Goal: Obtain resource: Obtain resource

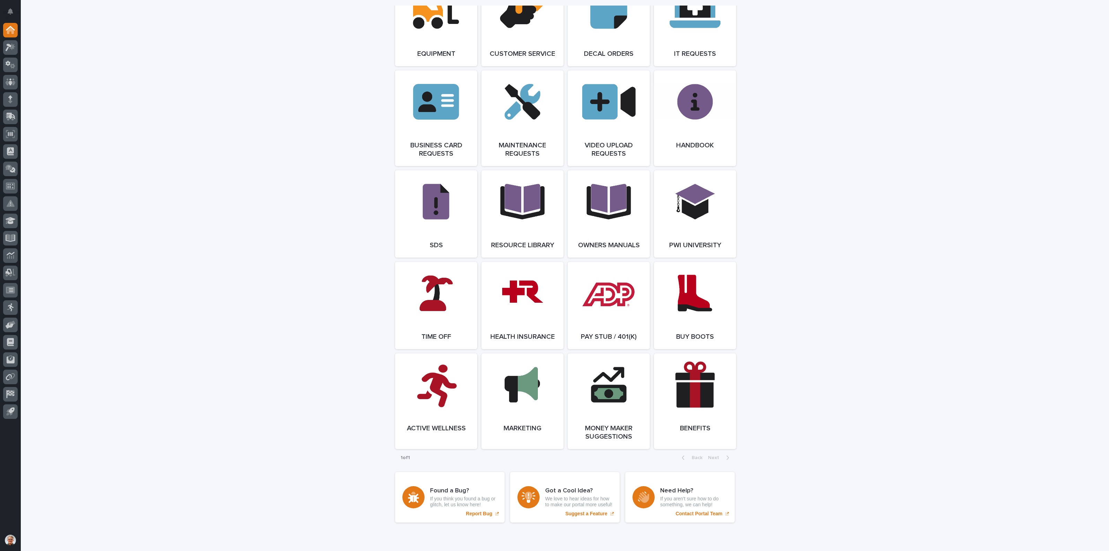
scroll to position [1040, 0]
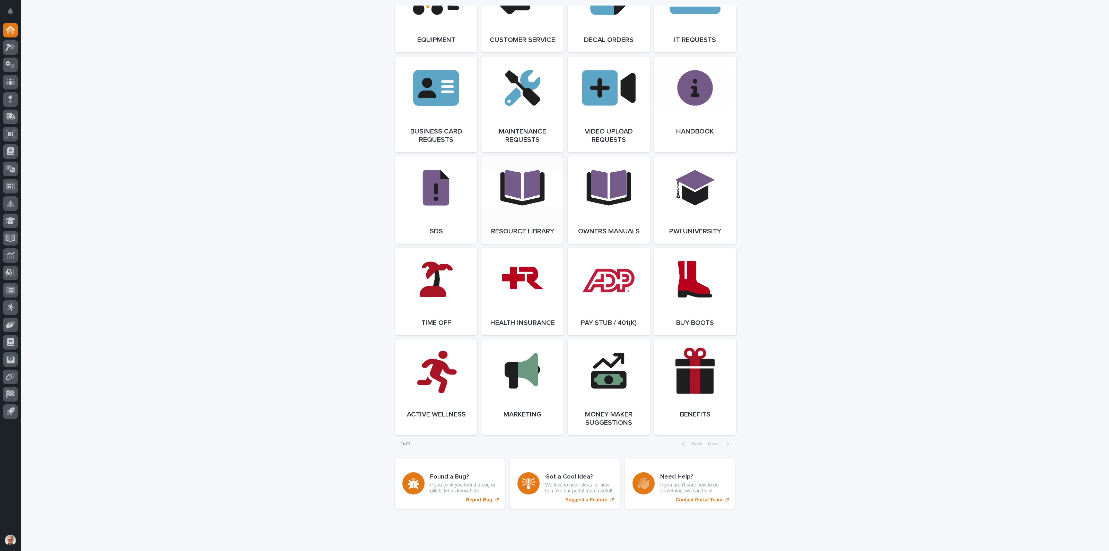
click at [511, 196] on link "Open Link" at bounding box center [522, 199] width 82 height 87
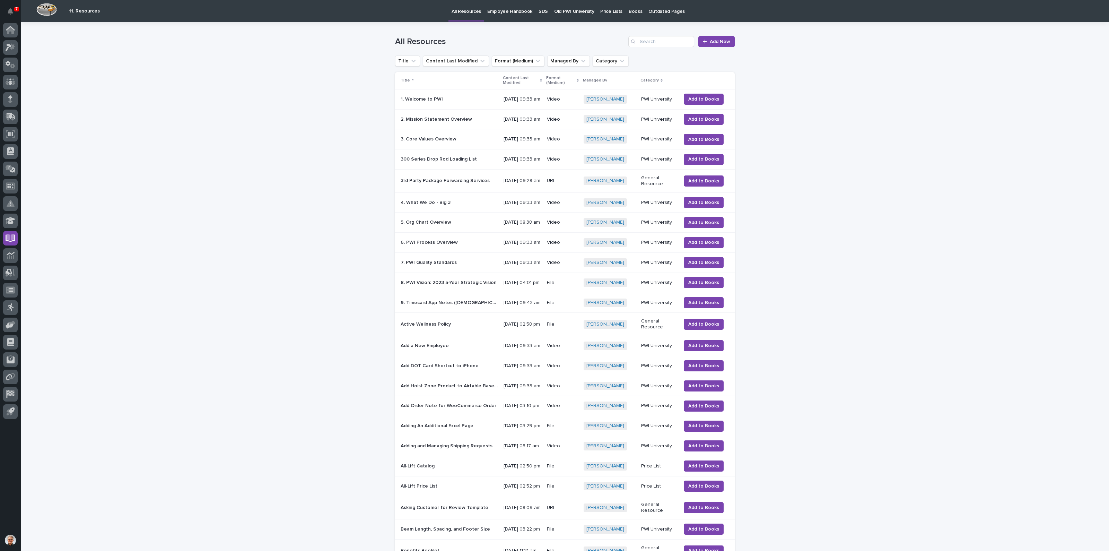
click at [462, 11] on p "All Resources" at bounding box center [465, 7] width 29 height 15
click at [497, 9] on p "Employee Handbook" at bounding box center [509, 7] width 45 height 15
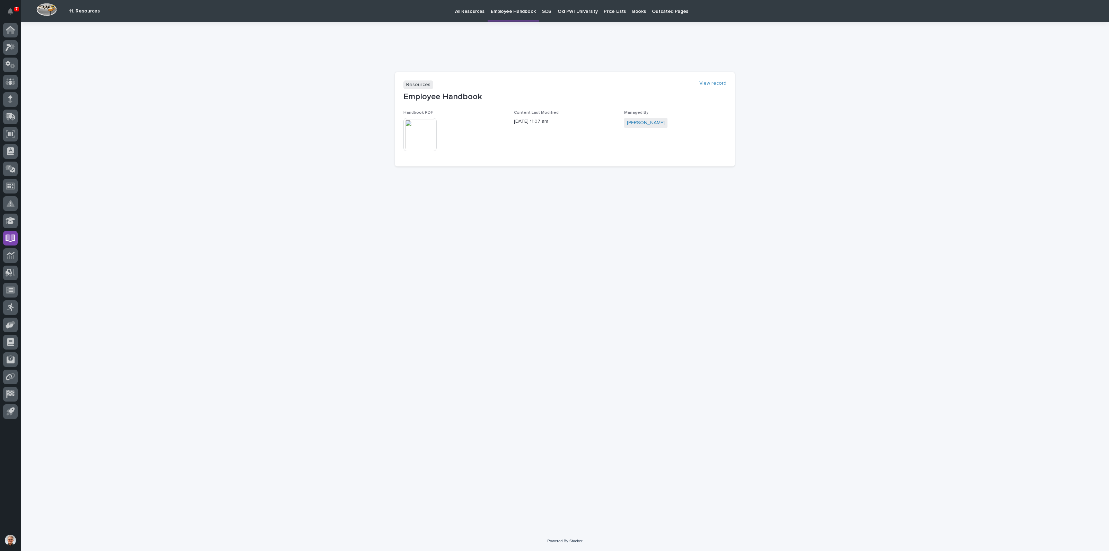
click at [421, 137] on img at bounding box center [419, 134] width 33 height 33
